Goal: Check status: Check status

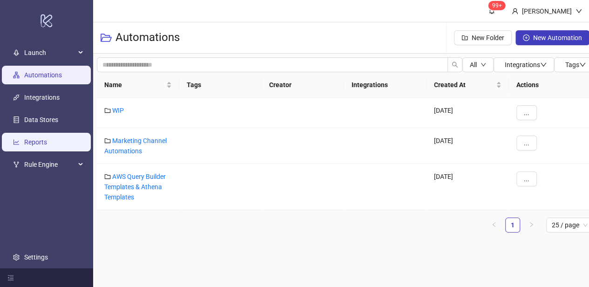
click at [39, 139] on link "Reports" at bounding box center [35, 141] width 23 height 7
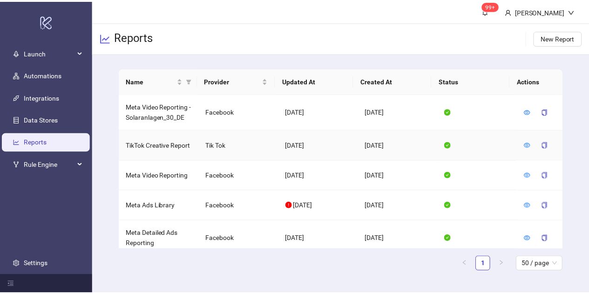
scroll to position [12, 0]
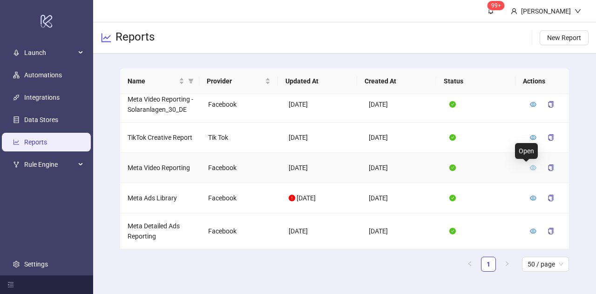
click at [530, 166] on icon "eye" at bounding box center [533, 167] width 7 height 5
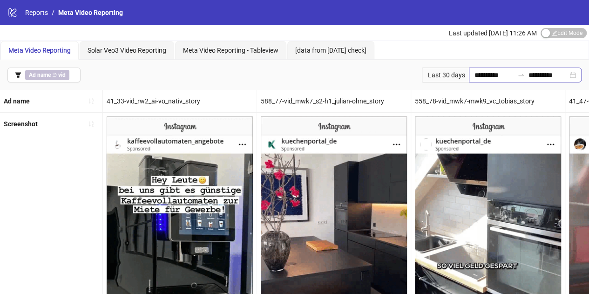
click at [519, 71] on div at bounding box center [520, 74] width 15 height 7
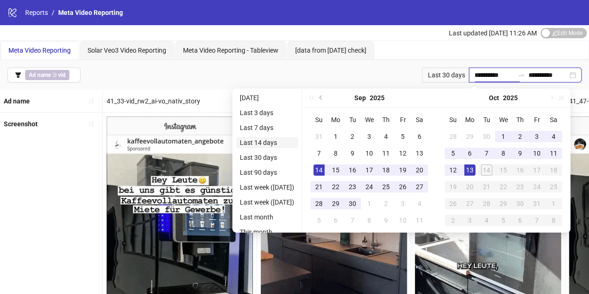
type input "**********"
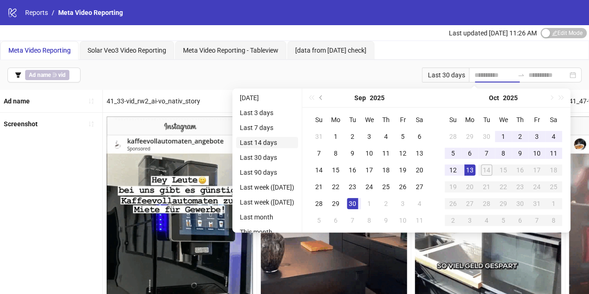
click at [256, 141] on li "Last 14 days" at bounding box center [267, 142] width 62 height 11
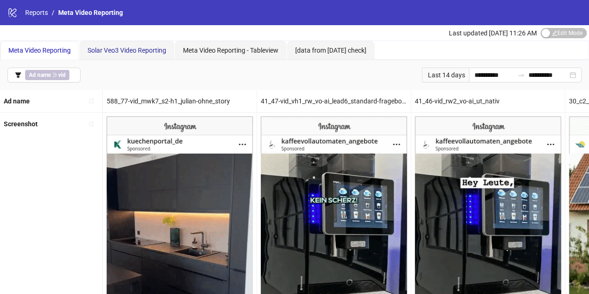
click at [122, 54] on span "Solar Veo3 Video Reporting" at bounding box center [126, 50] width 79 height 7
